Goal: Task Accomplishment & Management: Complete application form

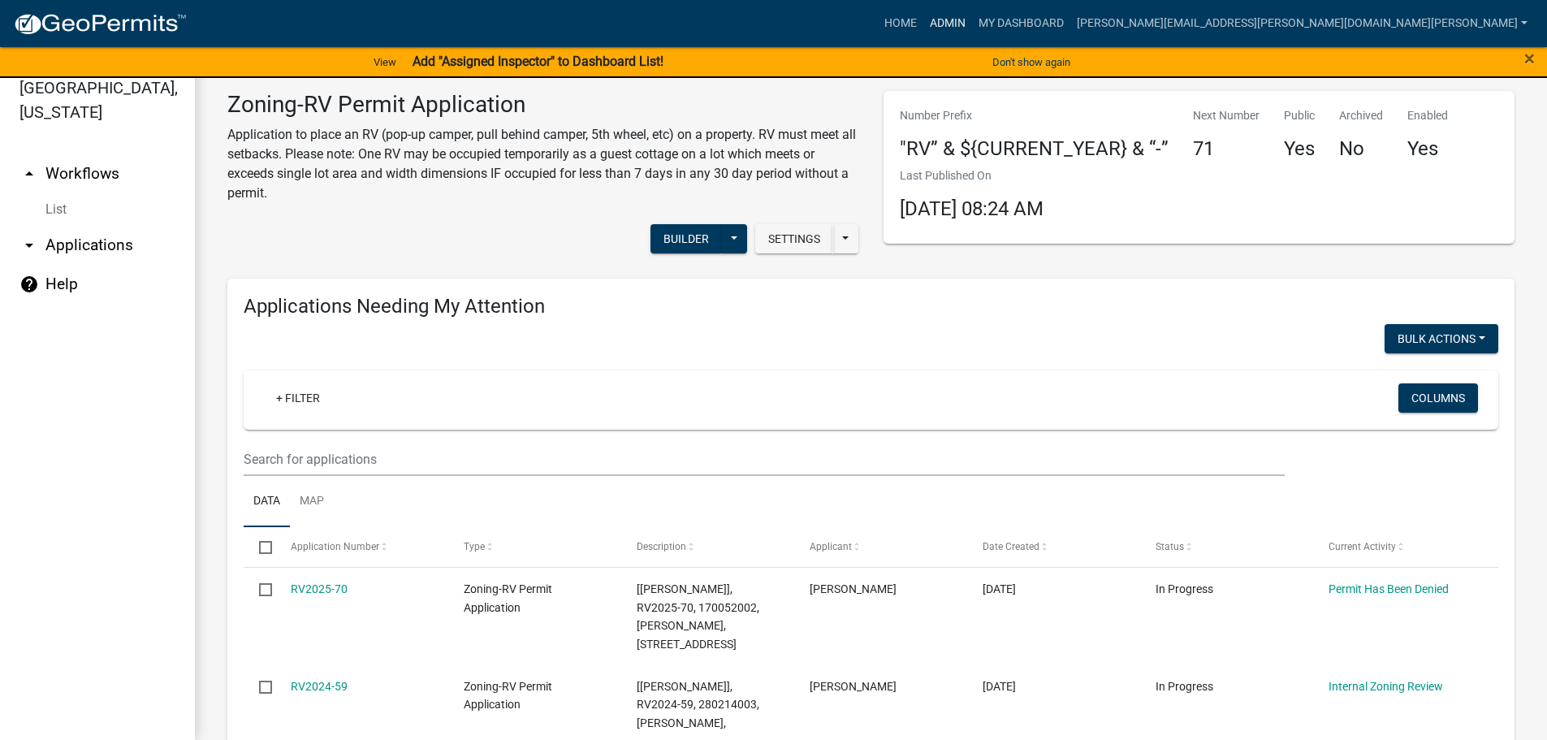
click at [972, 17] on link "Admin" at bounding box center [947, 23] width 49 height 31
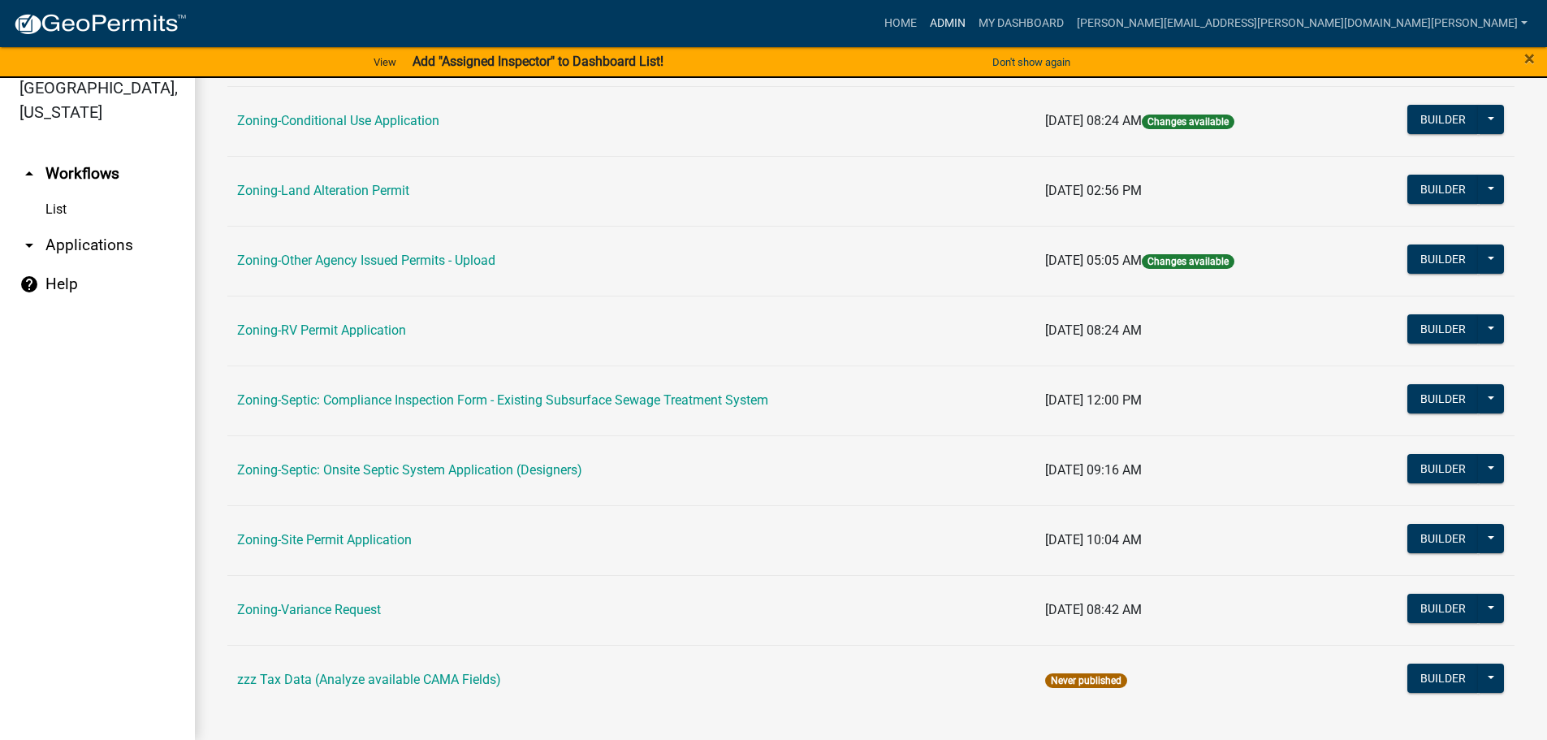
scroll to position [487, 0]
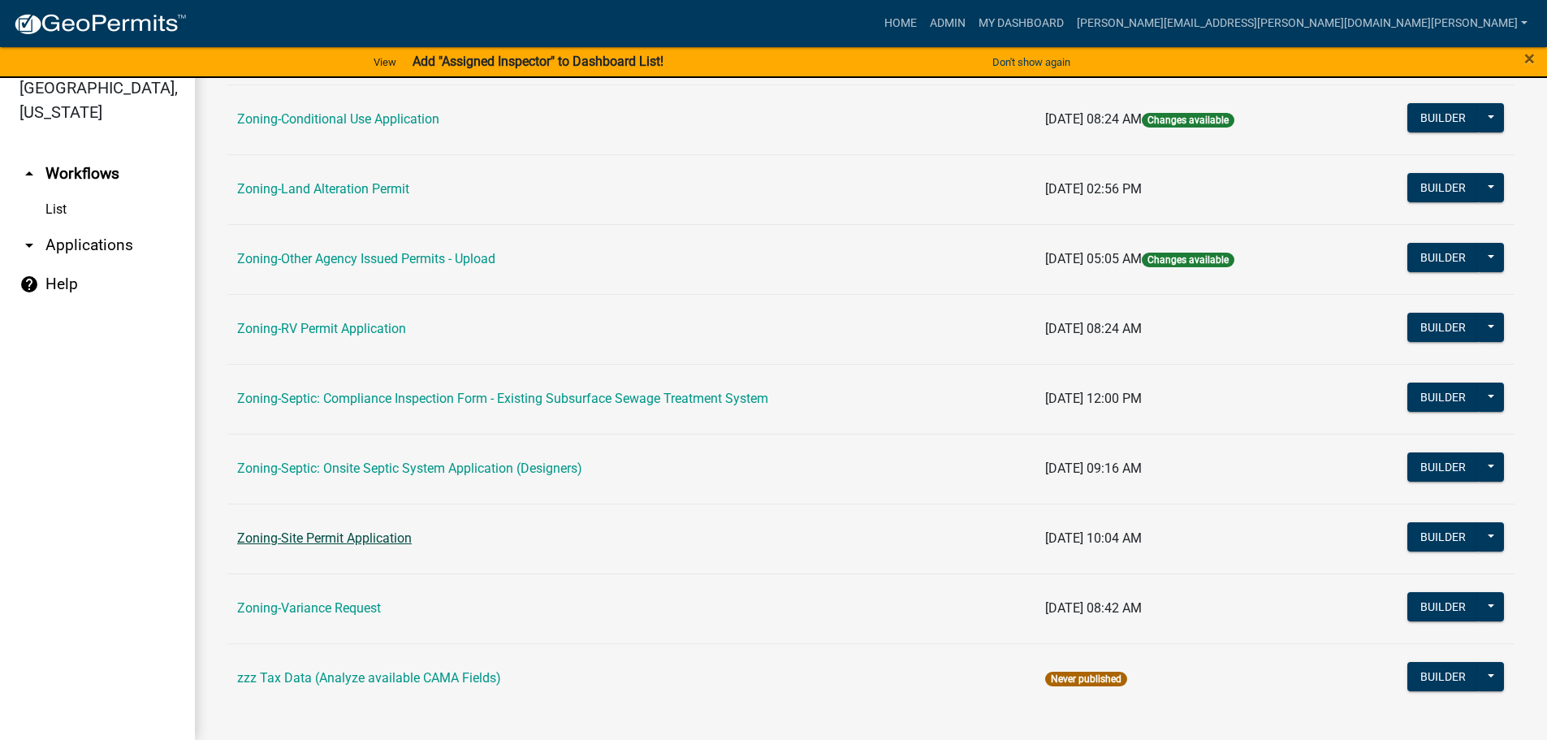
click at [330, 535] on link "Zoning-Site Permit Application" at bounding box center [324, 537] width 175 height 15
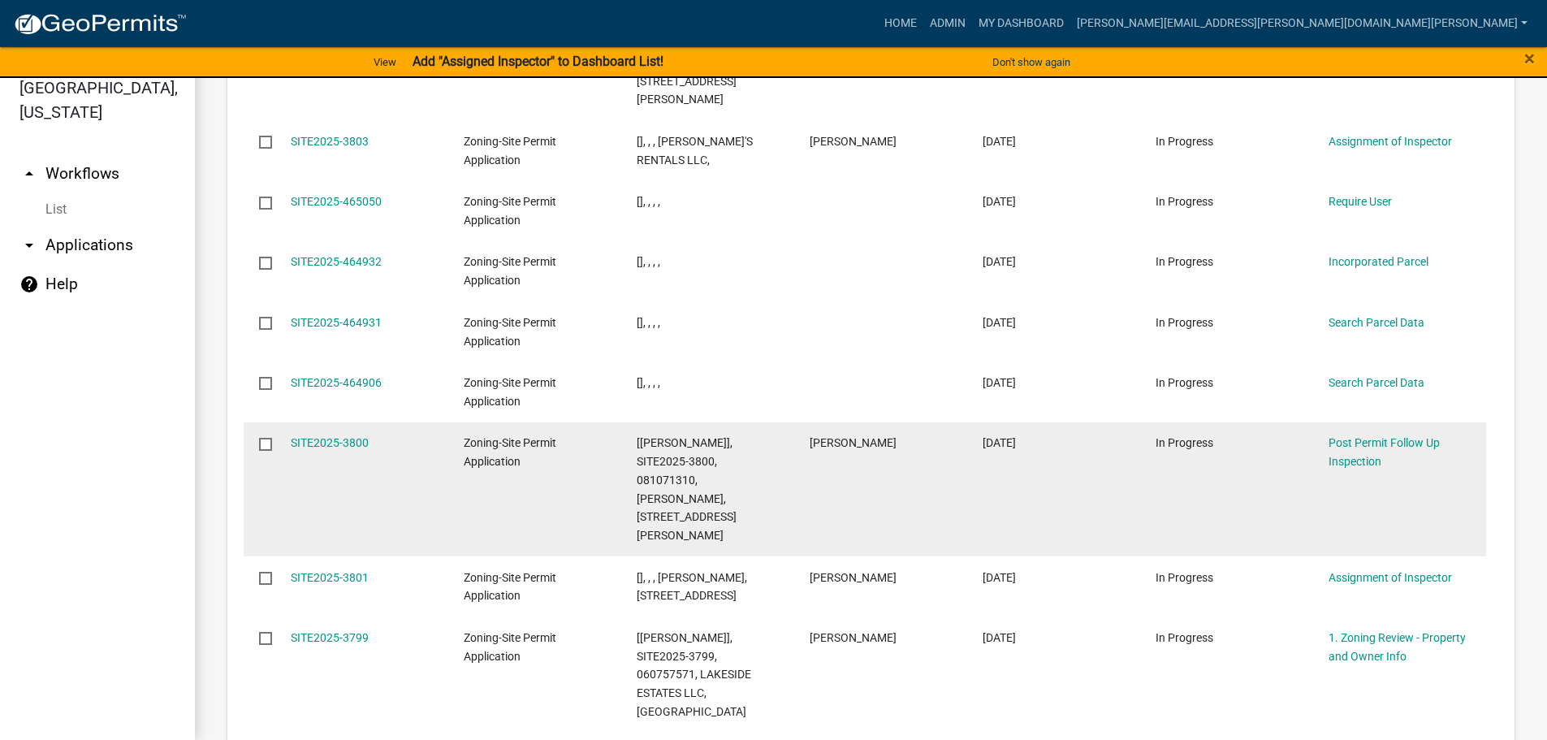
scroll to position [2193, 0]
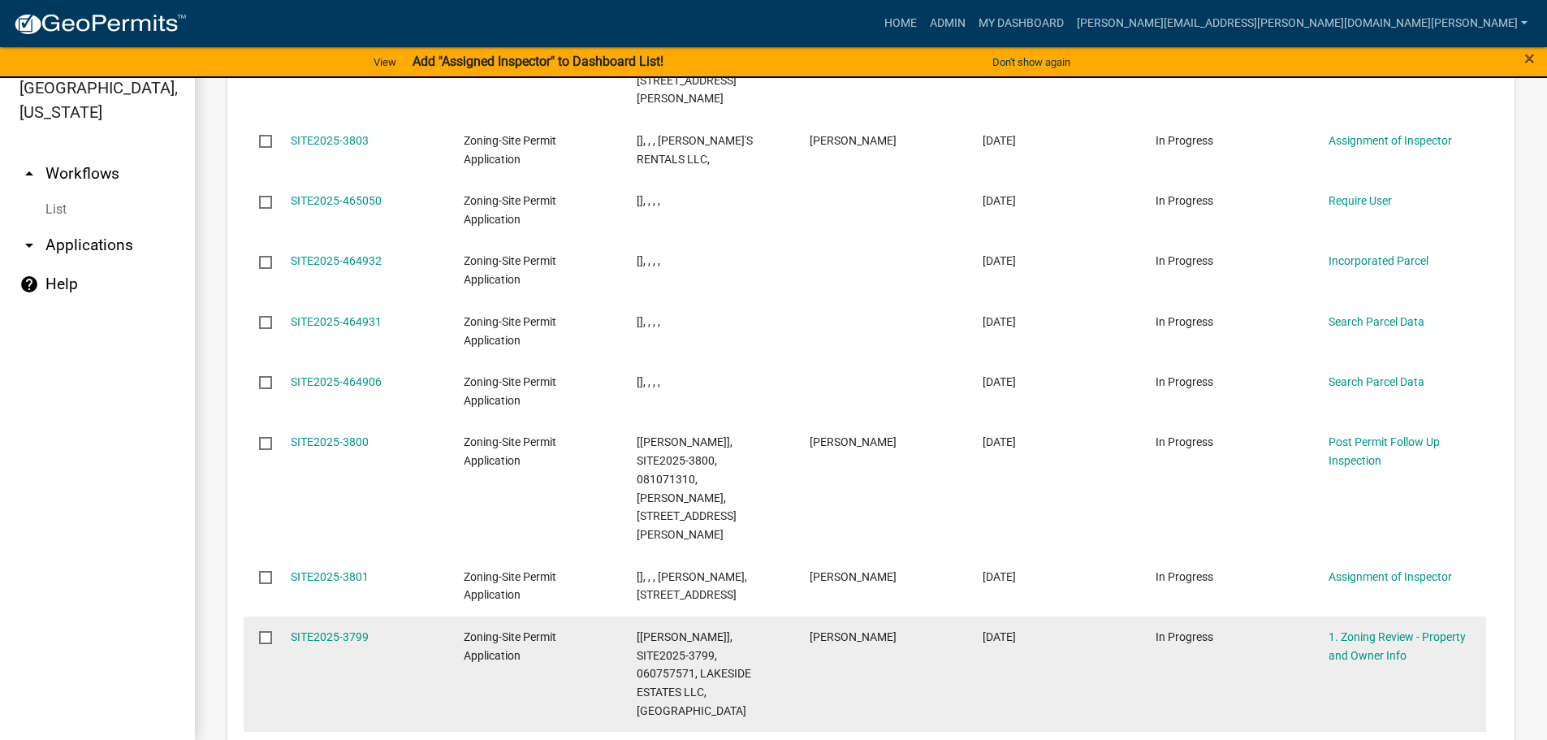
click at [1004, 630] on span "[DATE]" at bounding box center [999, 636] width 33 height 13
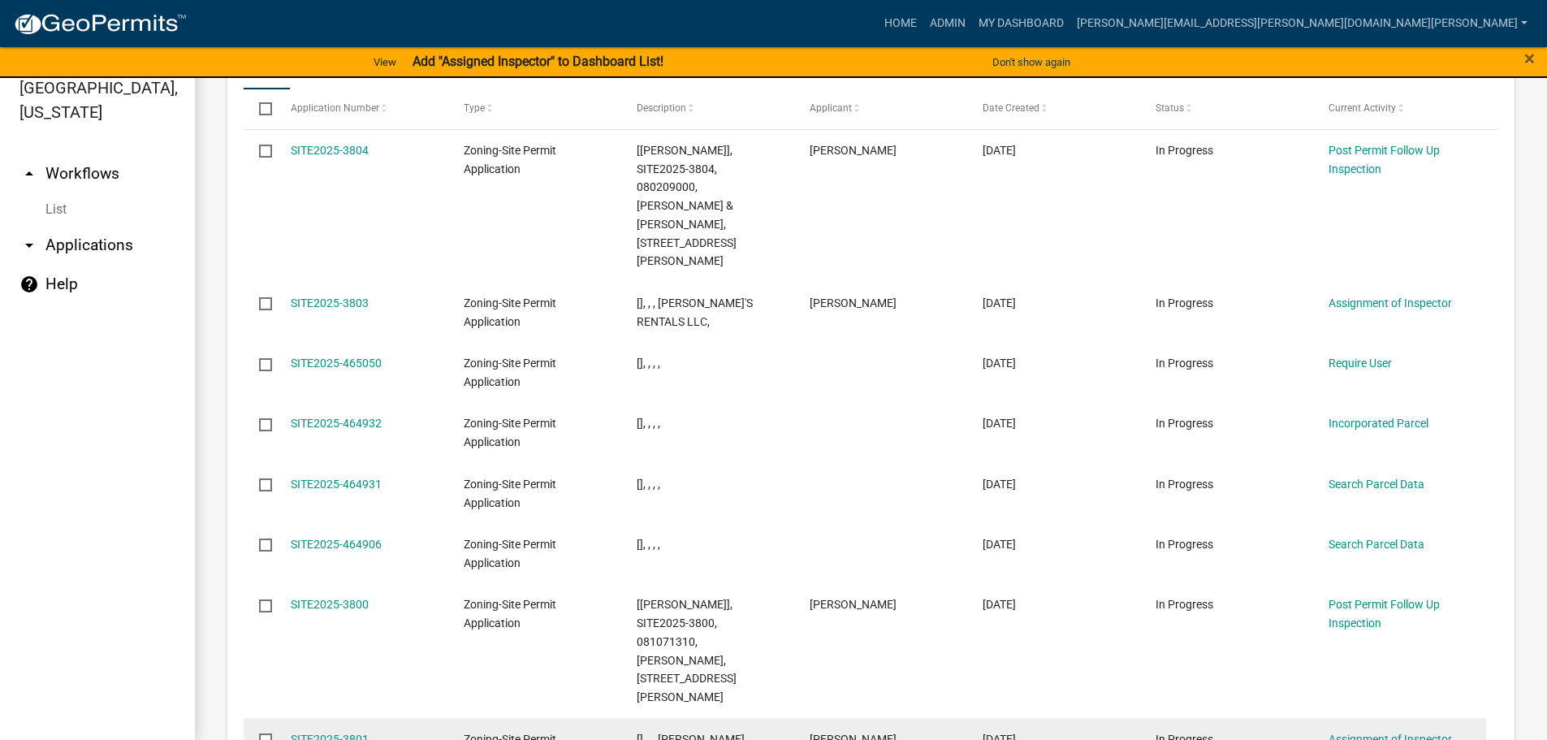
scroll to position [1706, 0]
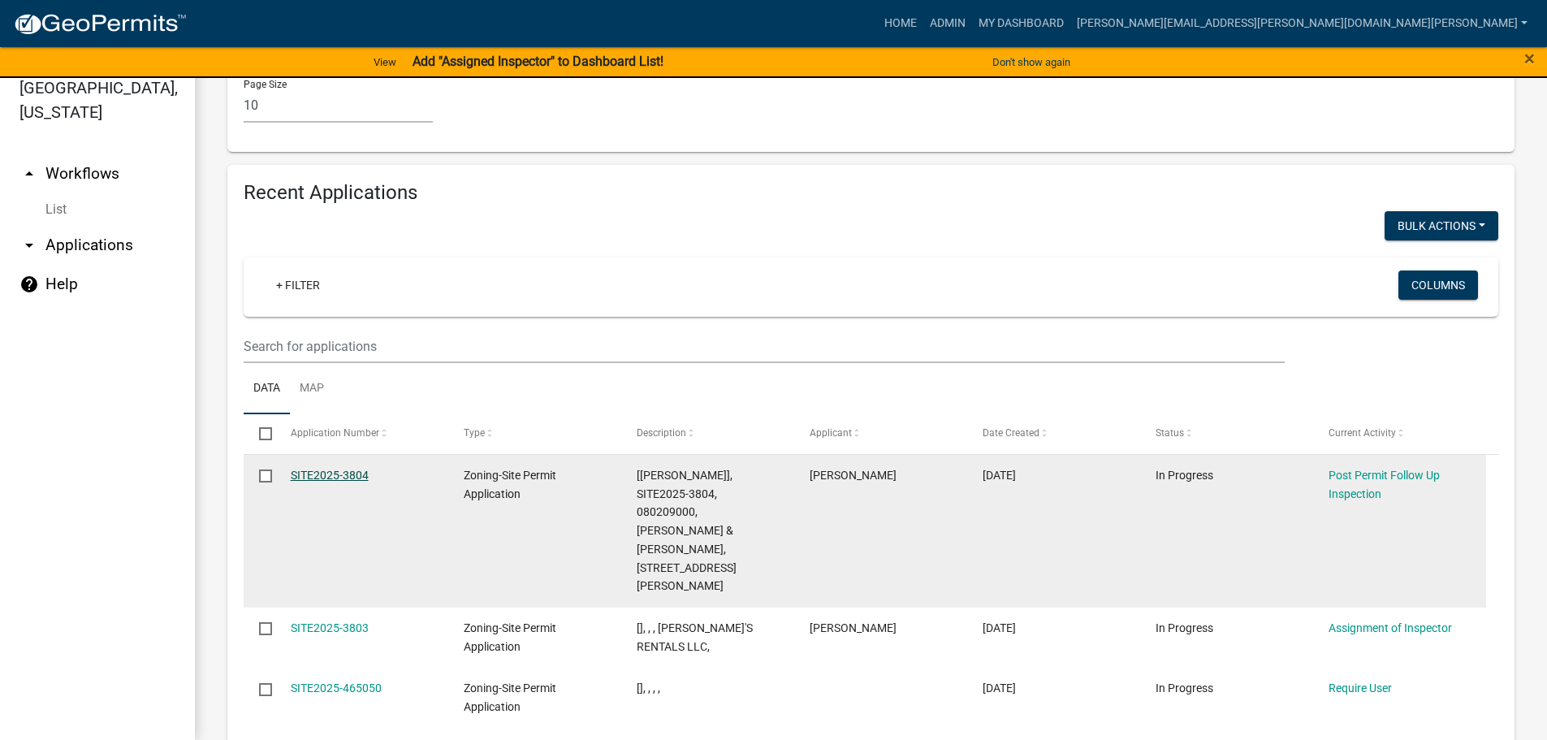
click at [337, 469] on link "SITE2025-3804" at bounding box center [330, 475] width 78 height 13
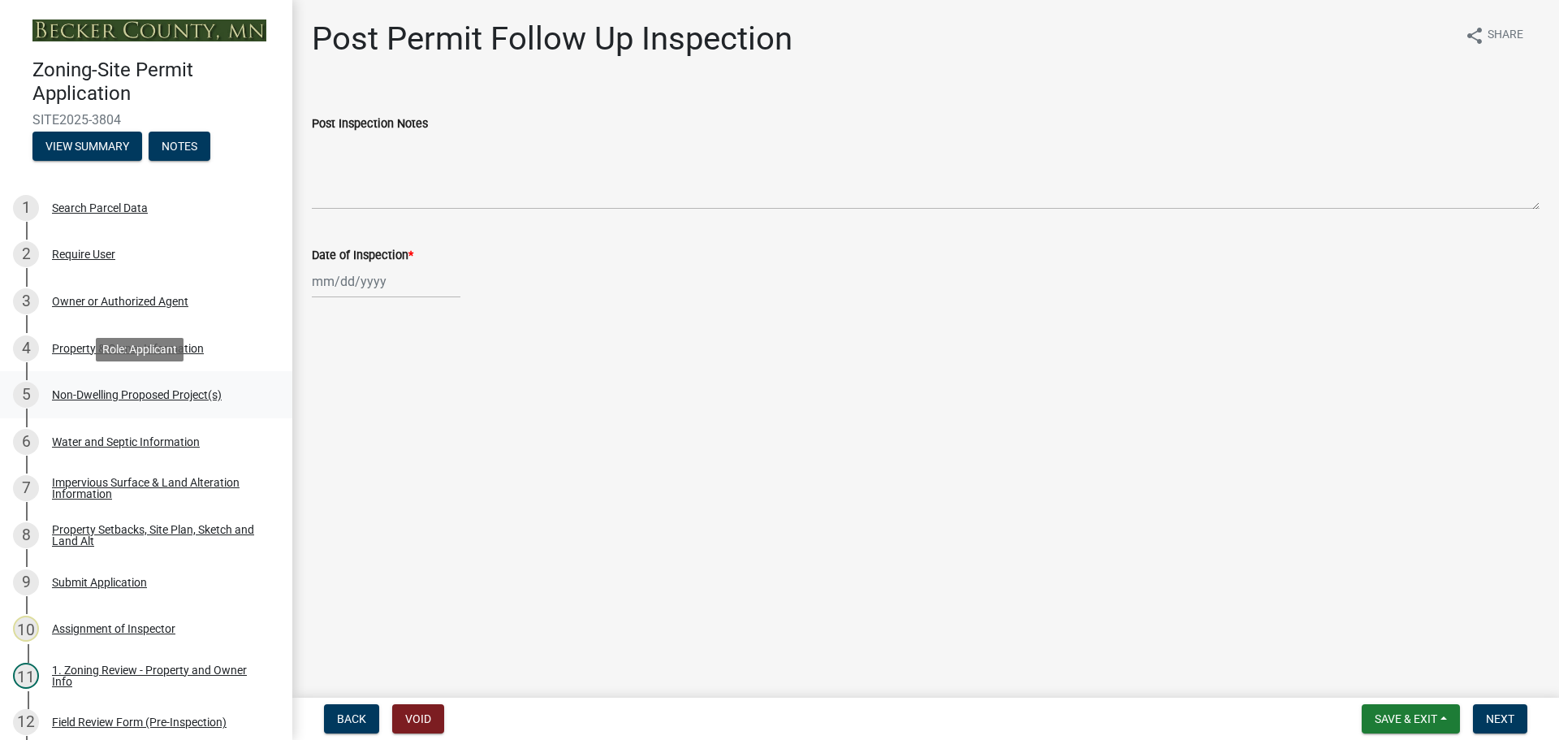
click at [97, 392] on div "Non-Dwelling Proposed Project(s)" at bounding box center [137, 394] width 170 height 11
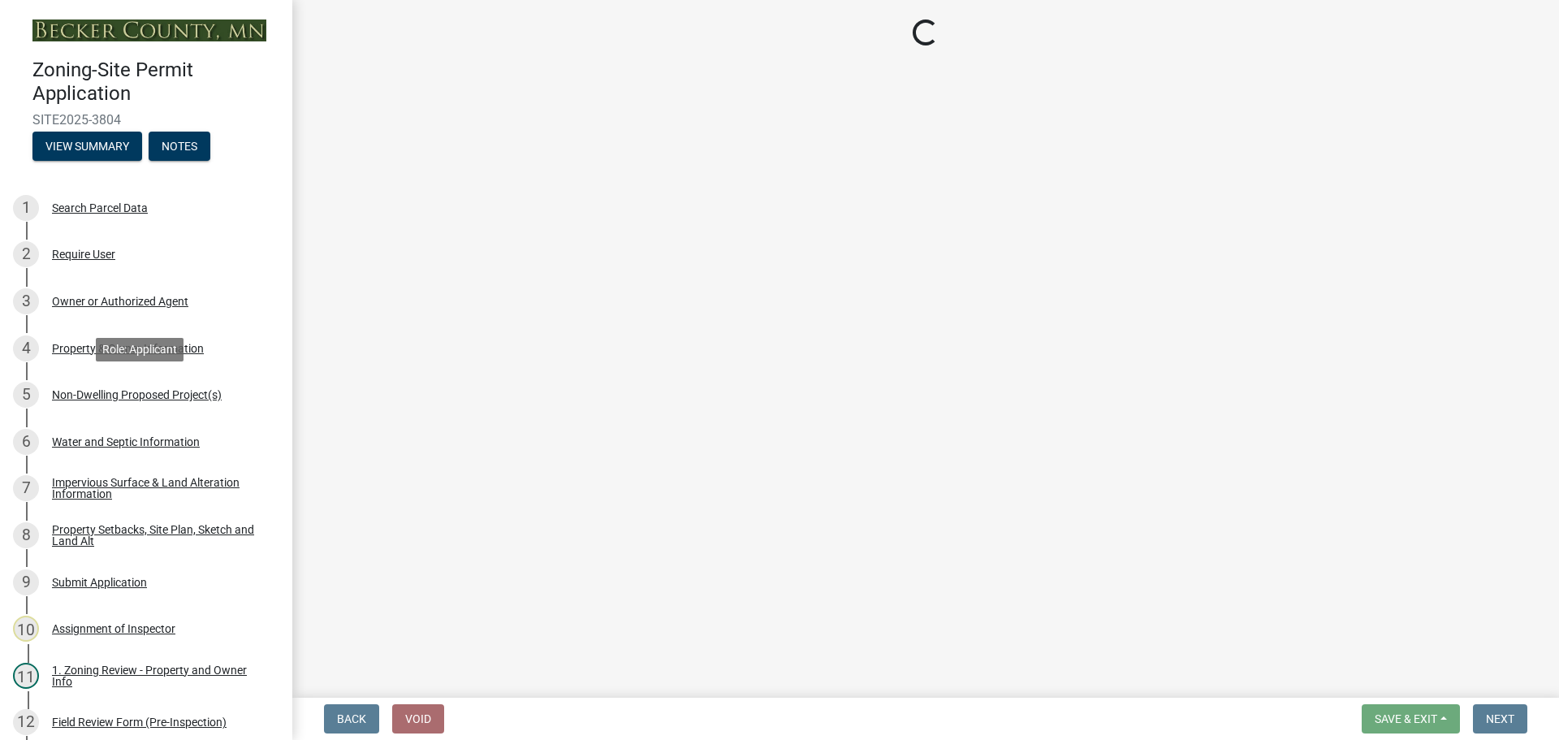
select select "97c48b8f-5b3b-4eb5-baa1-64080d5416e1"
select select "3a2d96d3-fd69-4ed9-bae4-7a5aa03a7e58"
select select "cf118f3b-6469-426f-b247-8aeebfb0198d"
select select "d5258256-81e9-4688-bc84-b01445ee29b6"
select select "258cbdbc-8629-455d-9fed-6a57bf82144e"
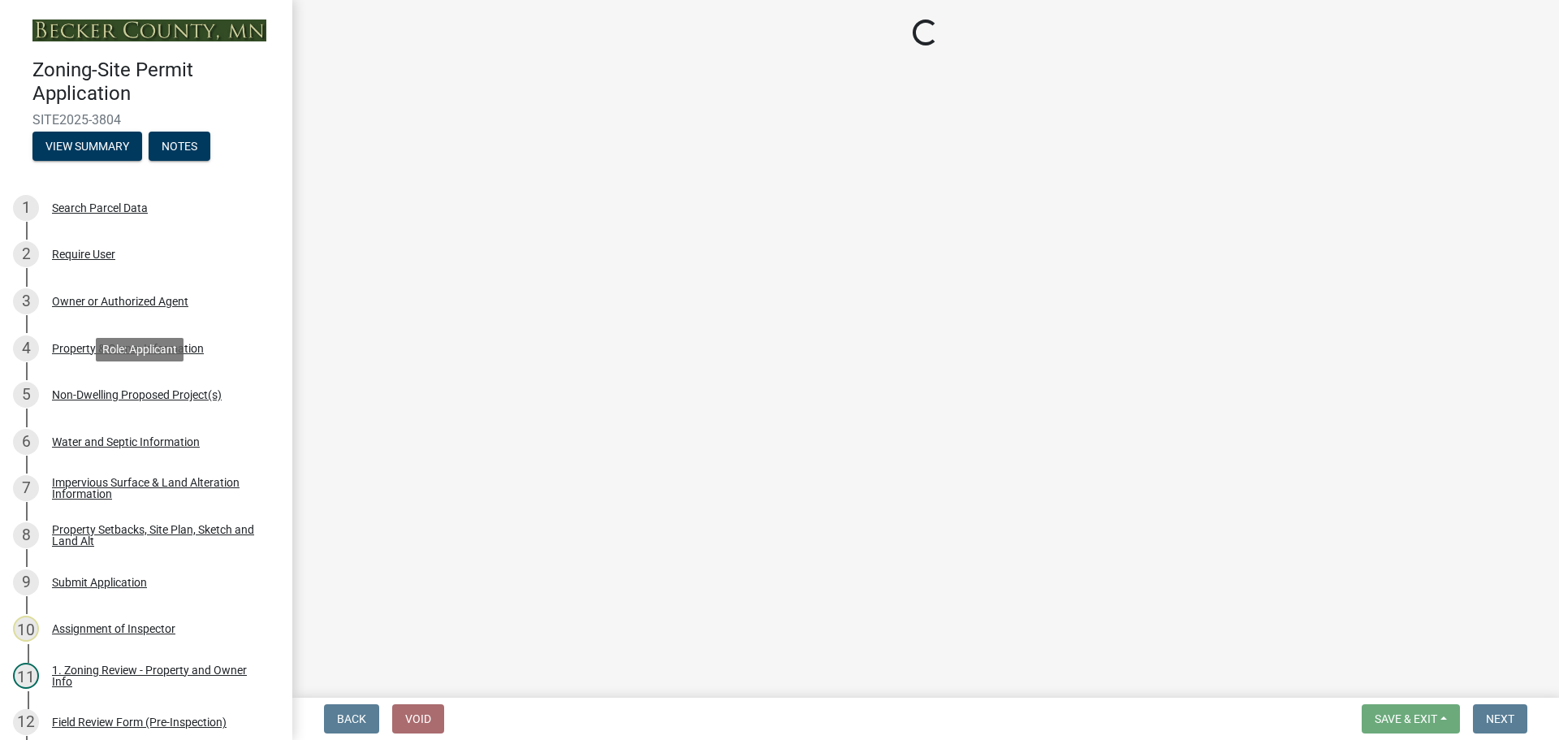
select select "a9a8393f-3c28-47b8-b6d9-84c94641c3fc"
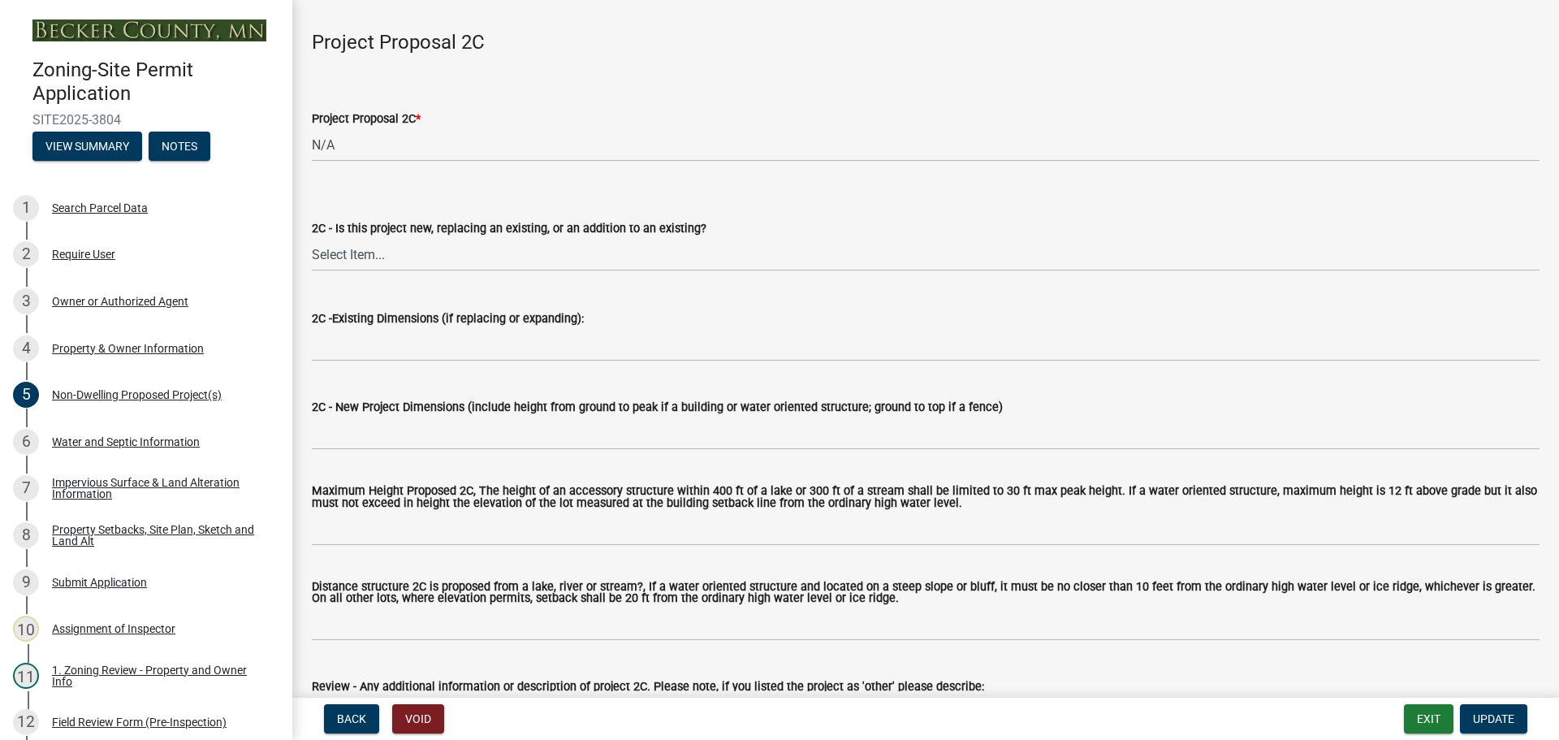
scroll to position [2437, 0]
click at [102, 532] on div "Property Setbacks, Site Plan, Sketch and Land Alt" at bounding box center [159, 535] width 214 height 23
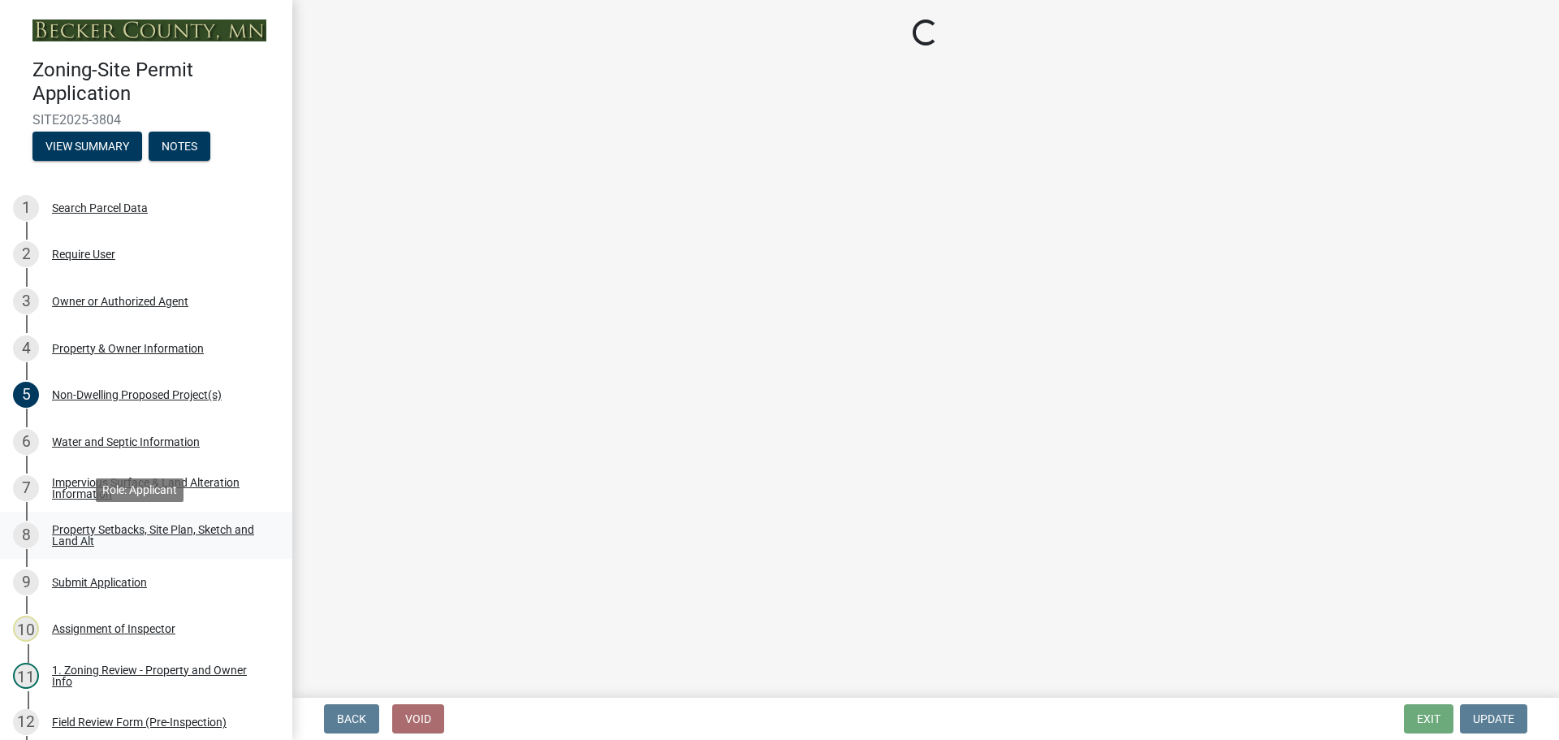
select select "d89fbfa0-1150-4954-b91c-9d482c9530a3"
select select "fd58f24c-a096-4195-863e-b494ea1fd324"
select select "12da6293-5841-4f5c-bd92-3658833964cd"
select select "5ad4ab64-b44e-481c-9000-9e5907aa74e1"
select select "e019de12-4845-45f2-ad10-5fb76eee0e55"
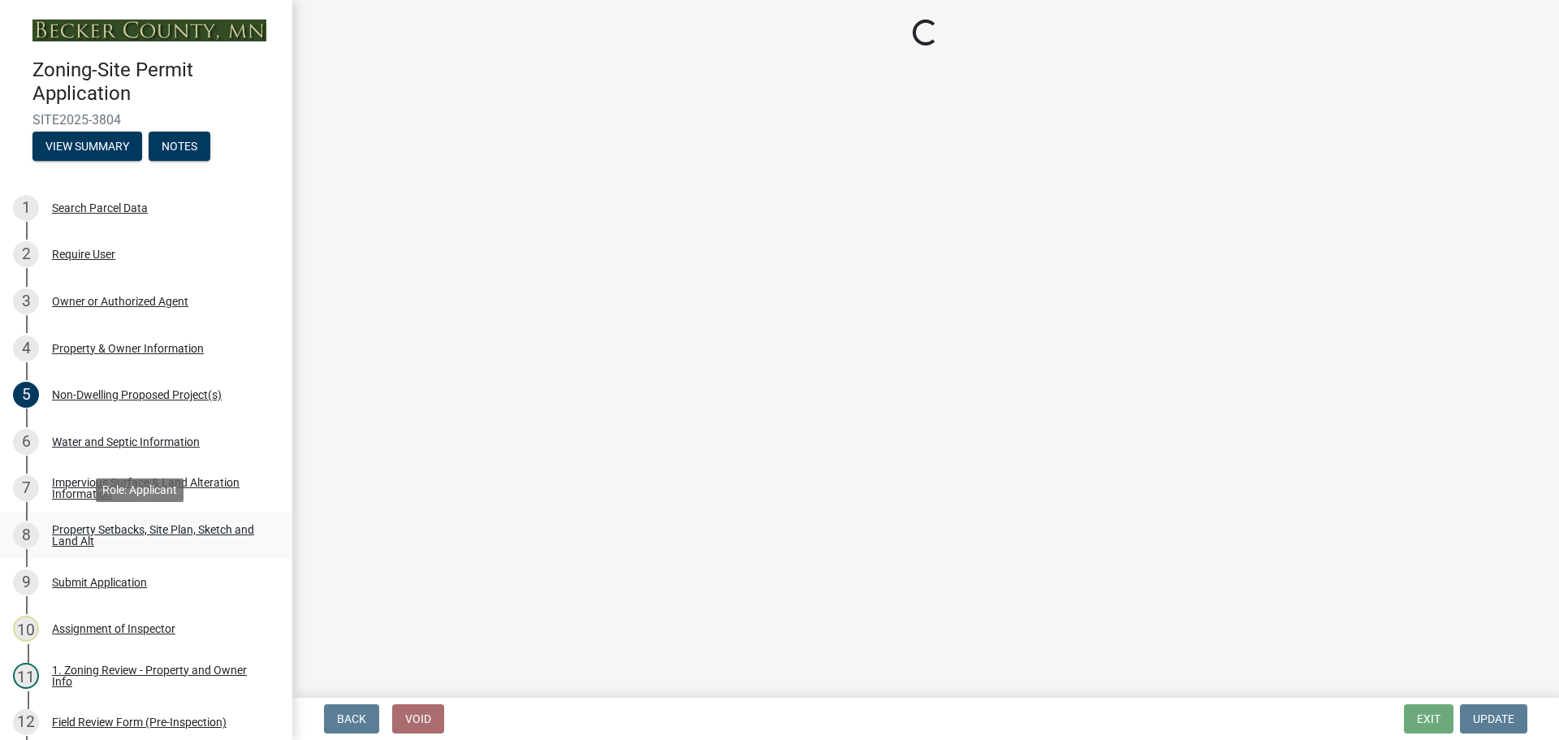
select select "c8b8ea71-7088-4e87-a493-7bc88cc2835b"
select select "1418c7e3-4054-4b00-84b5-d09b9560f30a"
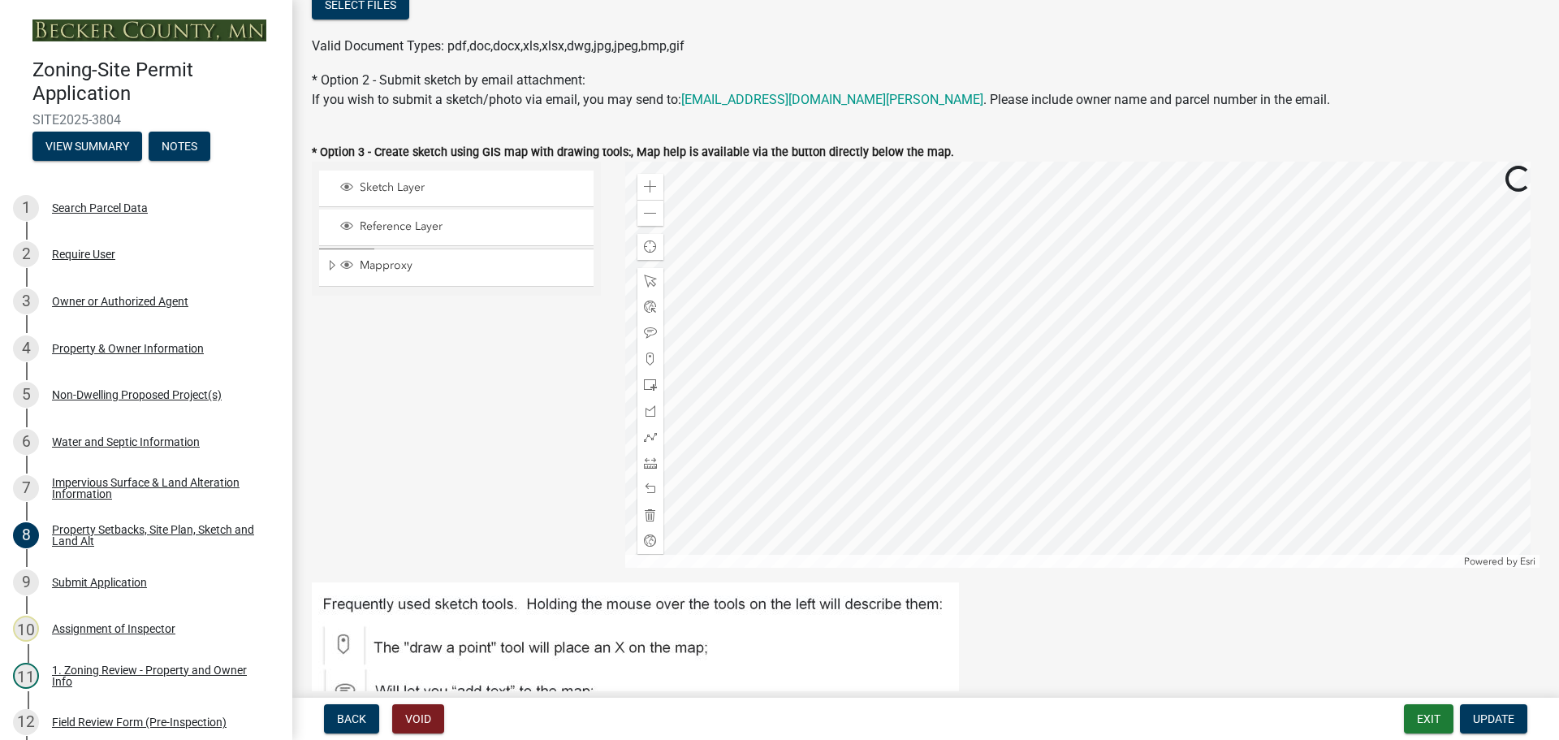
scroll to position [406, 0]
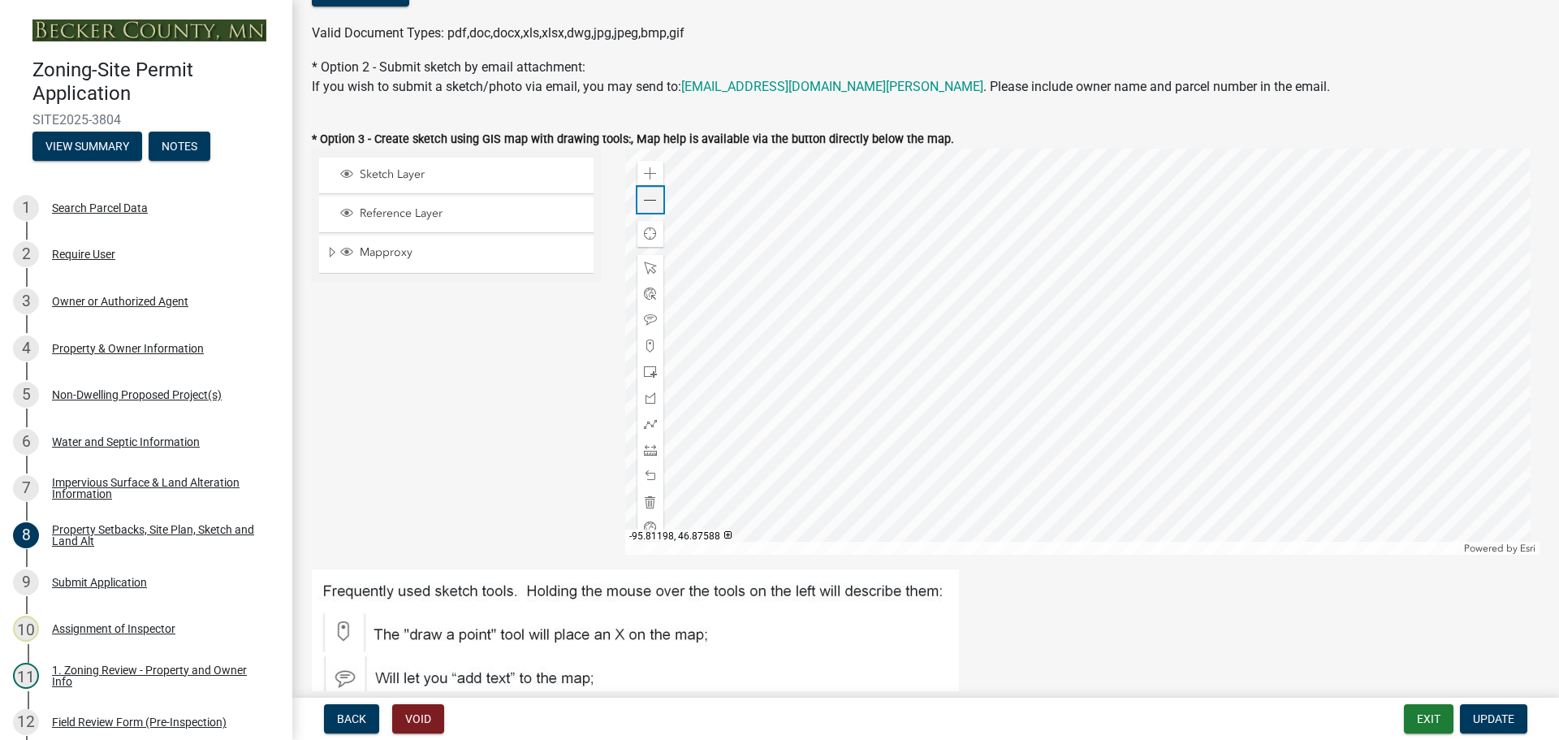
click at [644, 192] on div "Zoom out" at bounding box center [651, 200] width 26 height 26
click at [751, 265] on div at bounding box center [1082, 352] width 915 height 406
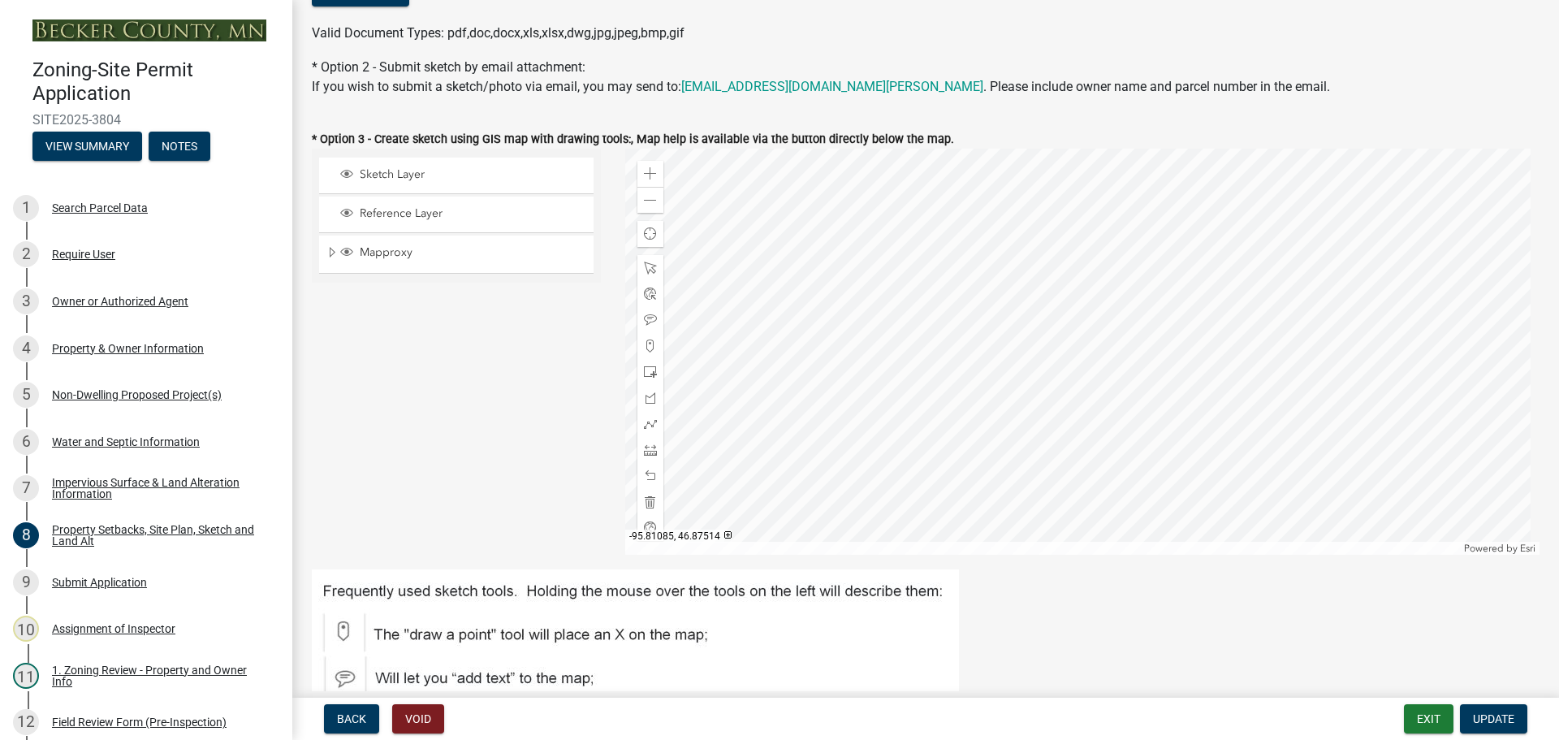
click at [1044, 344] on div at bounding box center [1082, 352] width 915 height 406
click at [1022, 352] on div at bounding box center [1082, 352] width 915 height 406
click at [104, 202] on div "Search Parcel Data" at bounding box center [100, 207] width 96 height 11
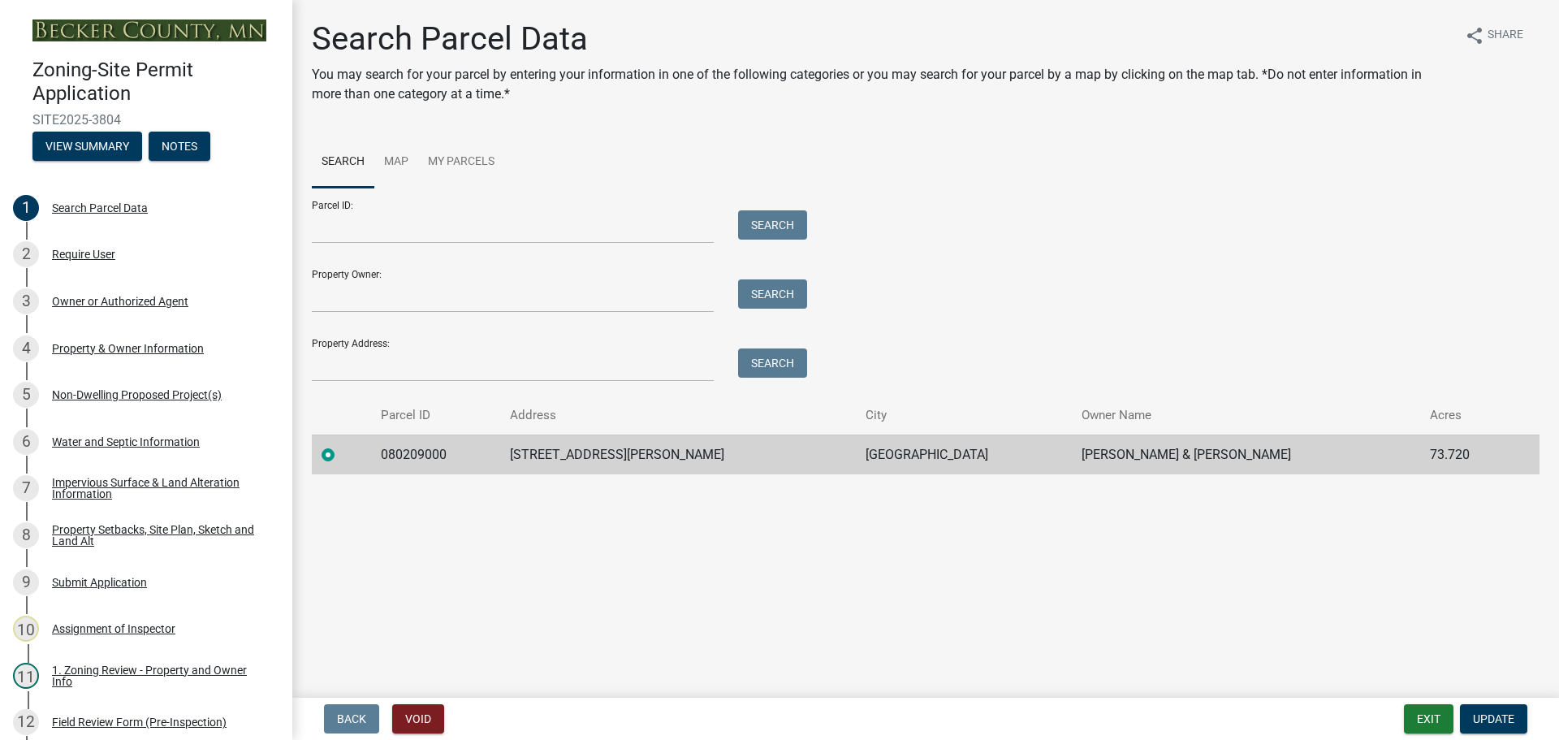
click at [427, 452] on td "080209000" at bounding box center [436, 455] width 130 height 40
click at [455, 458] on td "080209000" at bounding box center [436, 455] width 130 height 40
click at [432, 456] on td "080209000" at bounding box center [436, 455] width 130 height 40
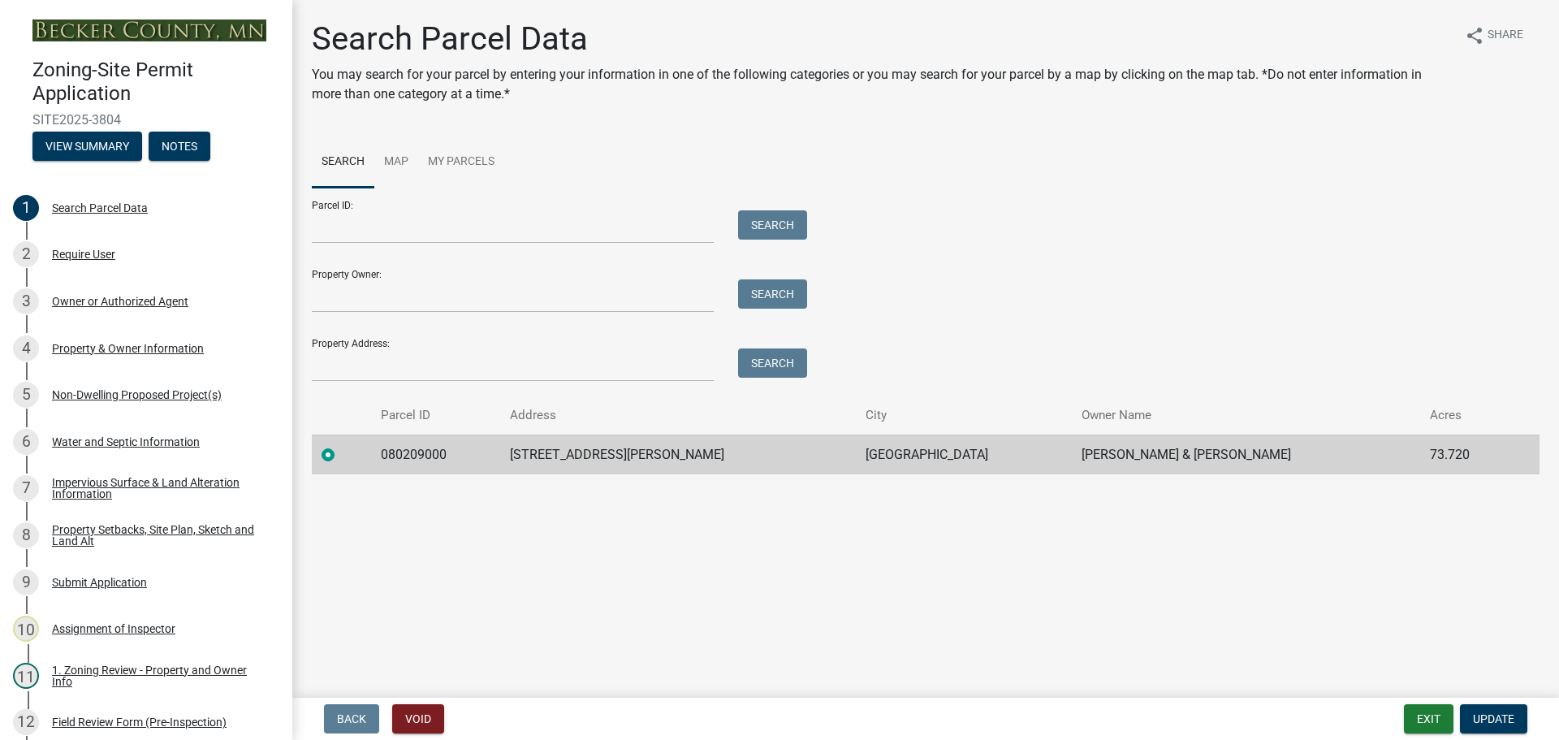
drag, startPoint x: 481, startPoint y: 496, endPoint x: 856, endPoint y: 231, distance: 459.7
click at [856, 231] on div "Parcel ID: Search Property Owner: Search Property Address: Search" at bounding box center [926, 285] width 1228 height 194
drag, startPoint x: 460, startPoint y: 452, endPoint x: 388, endPoint y: 450, distance: 71.5
click at [388, 450] on td "080209000" at bounding box center [436, 455] width 130 height 40
copy td "080209000"
